Goal: Information Seeking & Learning: Learn about a topic

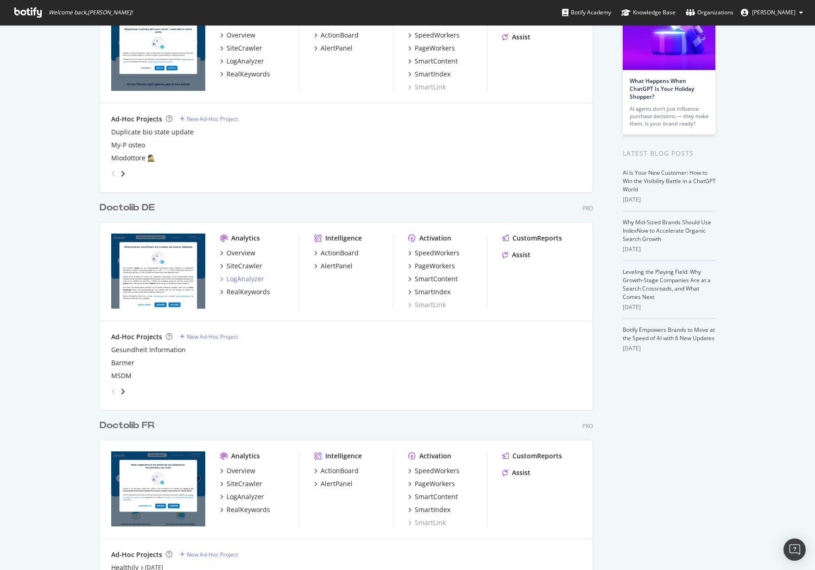
scroll to position [104, 0]
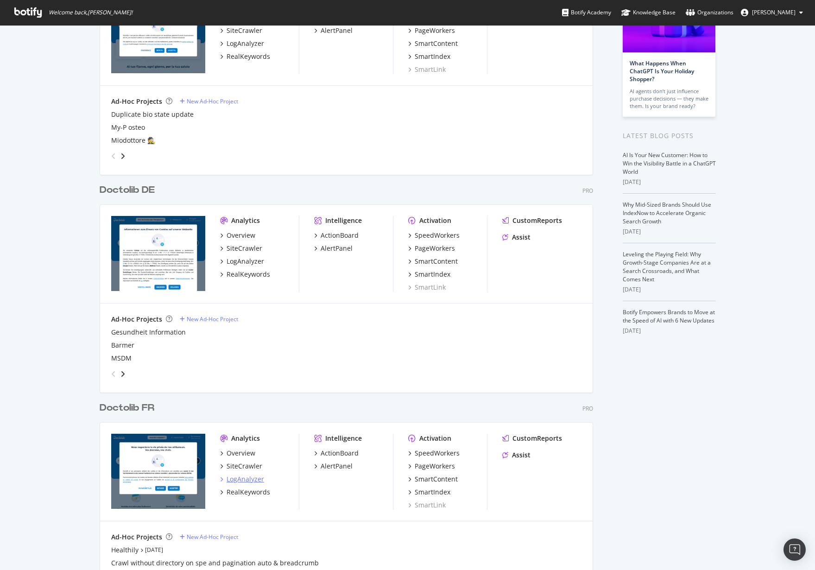
click at [252, 481] on div "LogAnalyzer" at bounding box center [246, 478] width 38 height 9
